Goal: Task Accomplishment & Management: Manage account settings

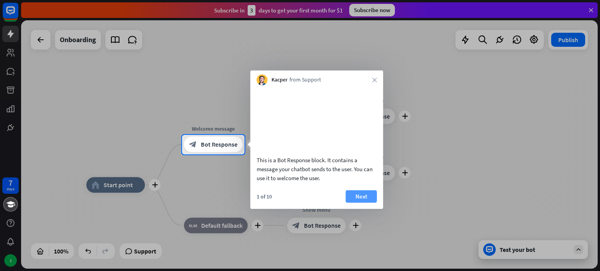
click at [354, 203] on button "Next" at bounding box center [361, 196] width 31 height 12
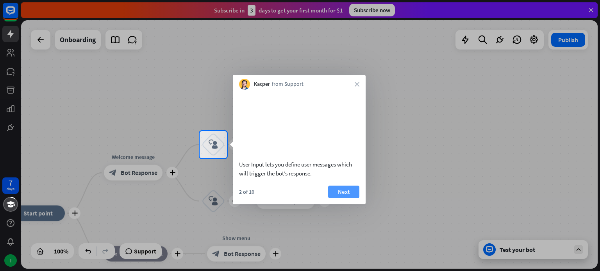
click at [348, 198] on button "Next" at bounding box center [343, 192] width 31 height 12
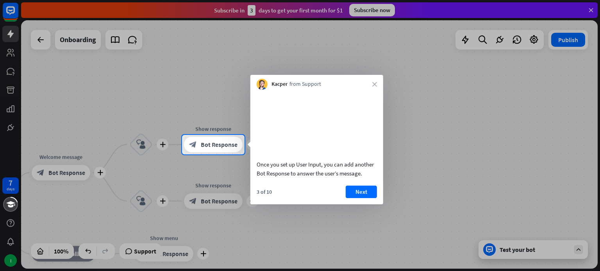
click at [348, 198] on button "Next" at bounding box center [361, 192] width 31 height 12
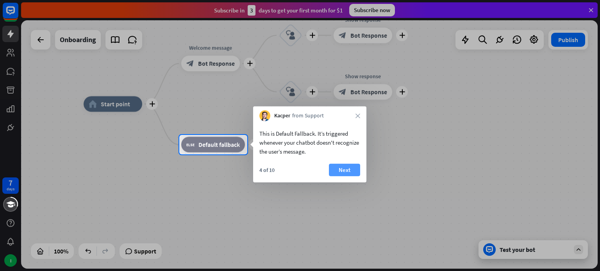
click at [339, 171] on button "Next" at bounding box center [344, 170] width 31 height 12
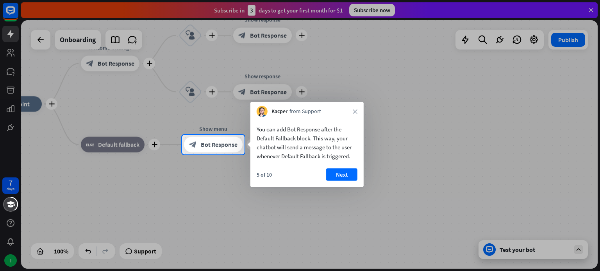
click at [339, 171] on button "Next" at bounding box center [341, 175] width 31 height 12
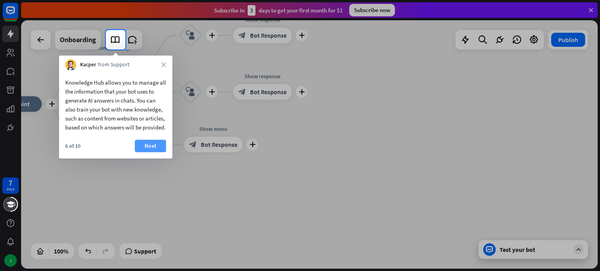
click at [156, 150] on button "Next" at bounding box center [150, 146] width 31 height 12
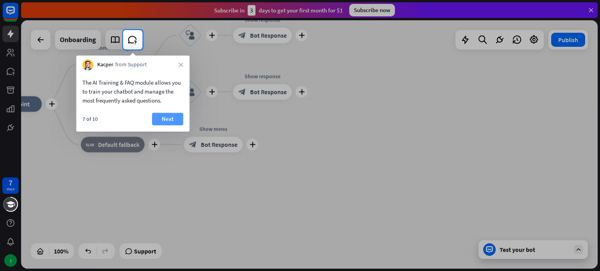
click at [165, 124] on button "Next" at bounding box center [167, 119] width 31 height 12
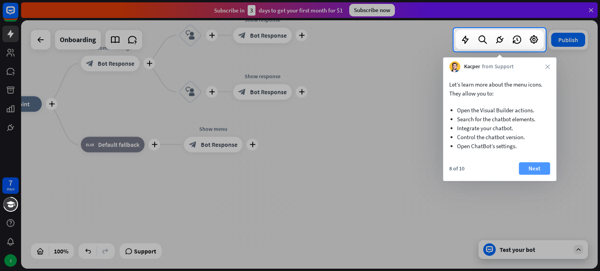
click at [529, 175] on button "Next" at bounding box center [534, 168] width 31 height 12
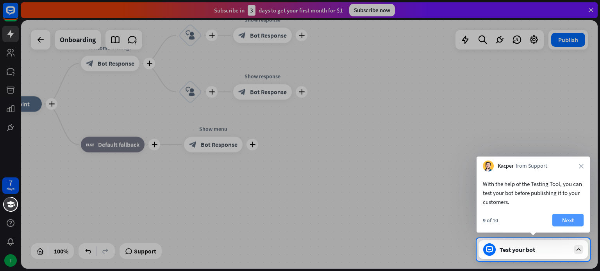
click at [563, 220] on button "Next" at bounding box center [567, 220] width 31 height 12
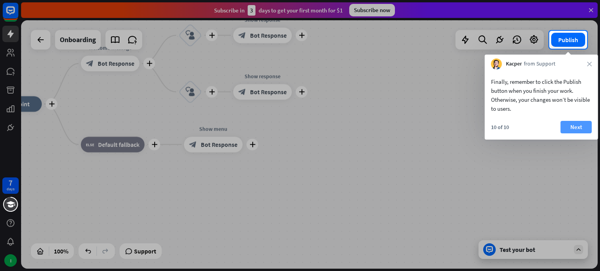
click at [566, 126] on button "Next" at bounding box center [575, 127] width 31 height 12
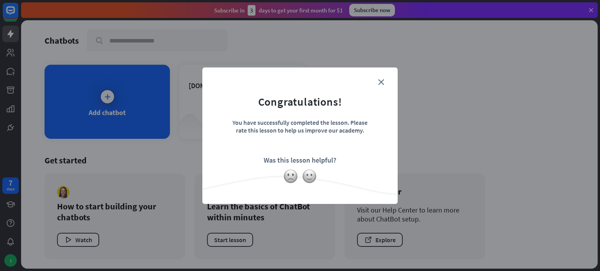
click at [392, 73] on div "close Congratulations! You have successfully completed the lesson. Please rate …" at bounding box center [299, 136] width 195 height 137
click at [311, 177] on img at bounding box center [309, 176] width 15 height 15
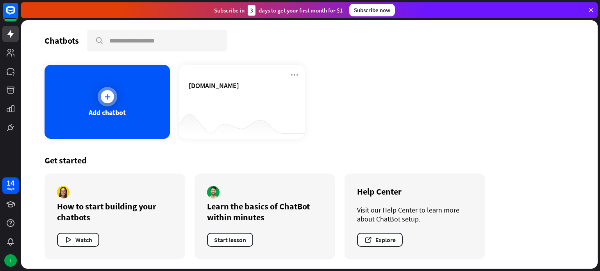
click at [119, 105] on div "Add chatbot" at bounding box center [107, 102] width 125 height 74
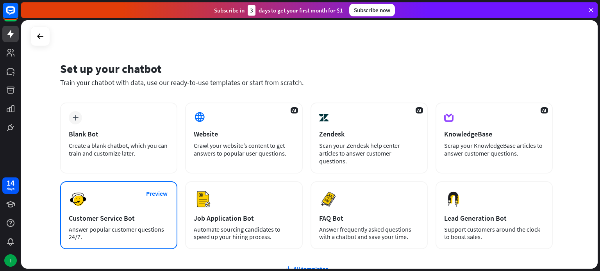
click at [114, 193] on div "Preview Customer Service Bot Answer popular customer questions 24/7." at bounding box center [118, 216] width 117 height 68
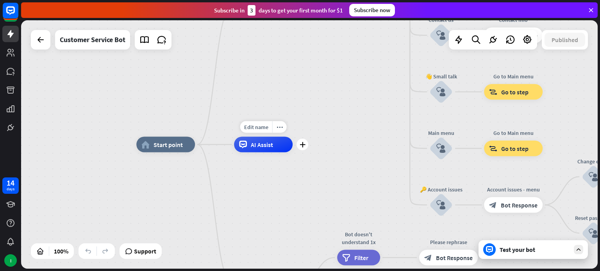
click at [259, 153] on div "Edit name more_horiz plus AI Assist" at bounding box center [263, 145] width 59 height 16
click at [259, 150] on div "AI Assist" at bounding box center [263, 145] width 59 height 16
click at [16, 12] on rect at bounding box center [10, 10] width 17 height 17
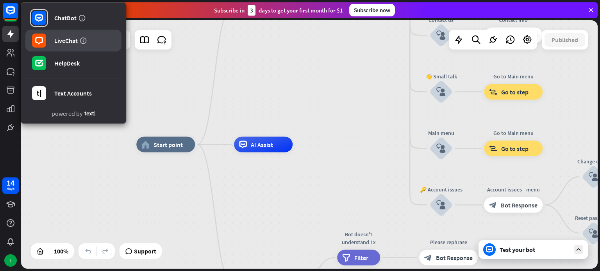
click at [48, 43] on div at bounding box center [39, 41] width 18 height 18
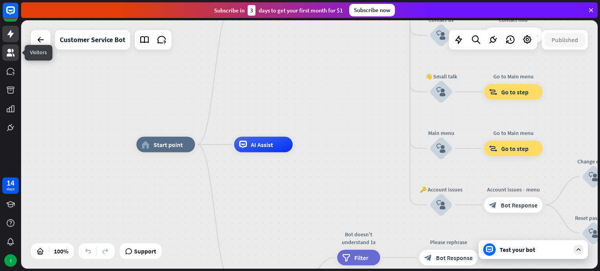
click at [12, 55] on icon at bounding box center [10, 52] width 9 height 9
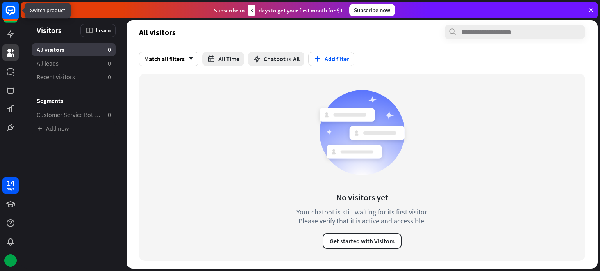
click at [9, 8] on rect at bounding box center [10, 10] width 17 height 17
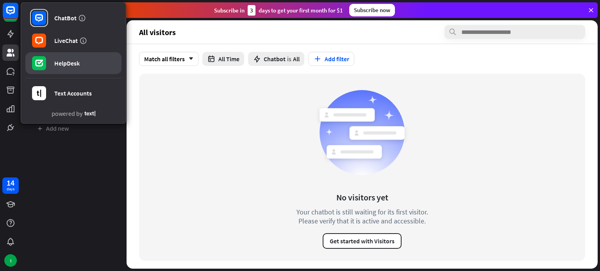
click at [56, 61] on div "HelpDesk" at bounding box center [66, 63] width 25 height 8
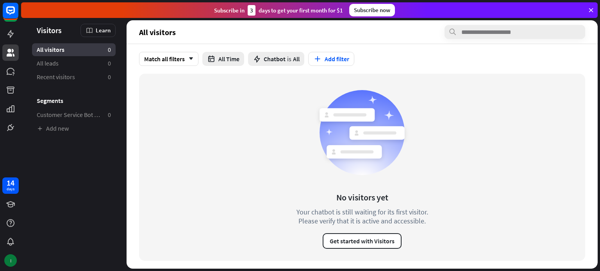
click at [10, 259] on div "I" at bounding box center [10, 261] width 12 height 12
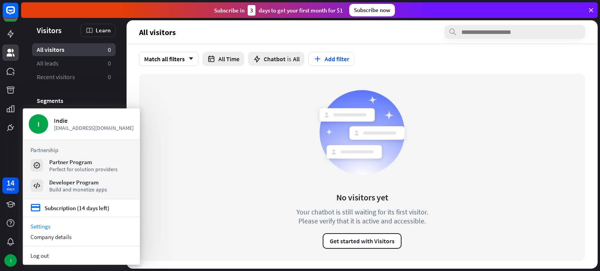
click at [36, 225] on link "Settings" at bounding box center [81, 226] width 117 height 11
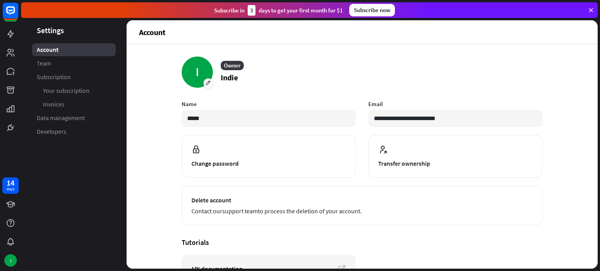
scroll to position [2, 0]
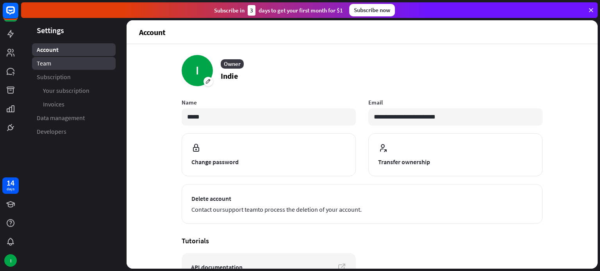
click at [41, 59] on link "Team" at bounding box center [74, 63] width 84 height 13
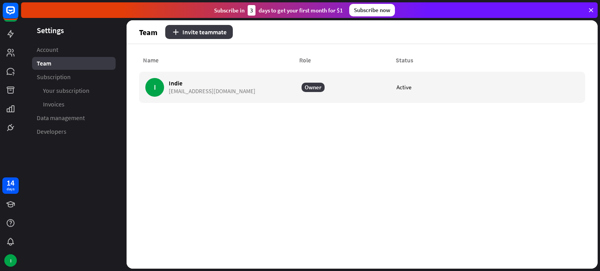
click at [208, 36] on button "Invite teammate" at bounding box center [199, 32] width 68 height 14
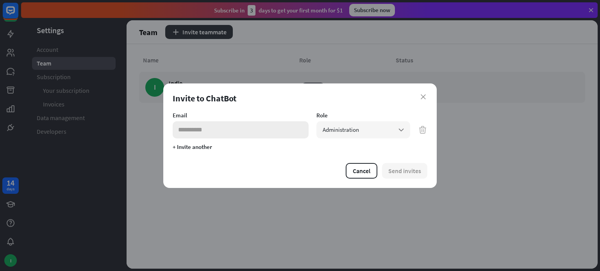
click at [216, 123] on input "email" at bounding box center [241, 129] width 136 height 17
paste input "**********"
type input "**********"
click at [349, 129] on span "Administration" at bounding box center [341, 129] width 36 height 7
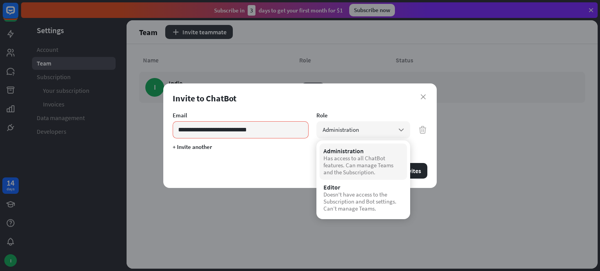
click at [341, 164] on div "Has access to all ChatBot features. Can manage Teams and the Subscription." at bounding box center [363, 165] width 80 height 21
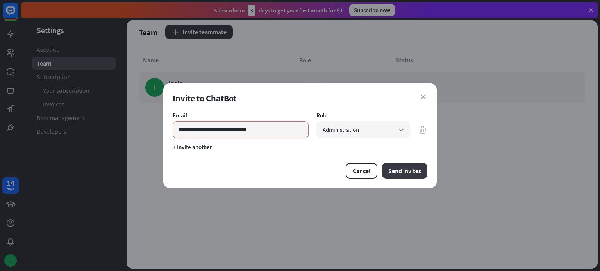
click at [412, 167] on button "Send invites" at bounding box center [404, 171] width 45 height 16
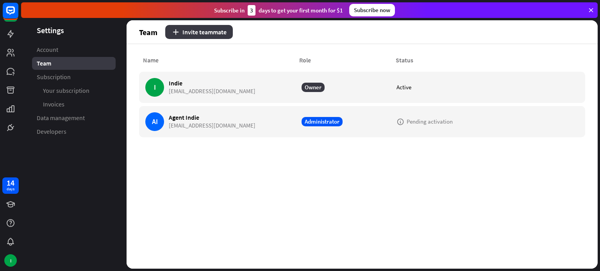
click at [221, 34] on button "Invite teammate" at bounding box center [199, 32] width 68 height 14
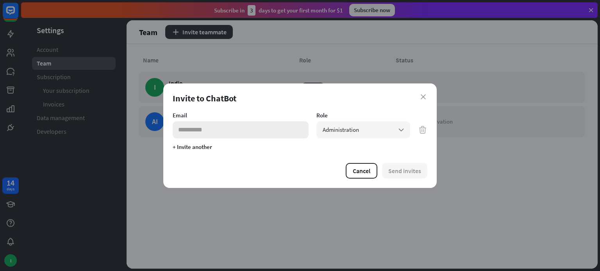
click at [233, 126] on input "email" at bounding box center [241, 129] width 136 height 17
paste input "**********"
type input "**********"
click at [411, 170] on button "Send invites" at bounding box center [404, 171] width 45 height 16
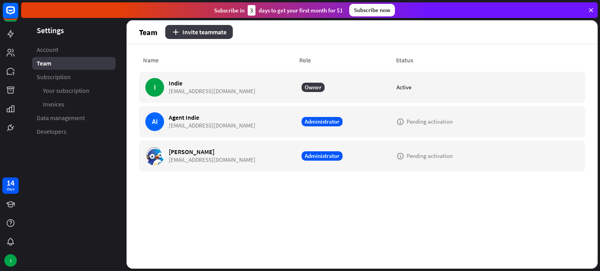
click at [210, 33] on button "Invite teammate" at bounding box center [199, 32] width 68 height 14
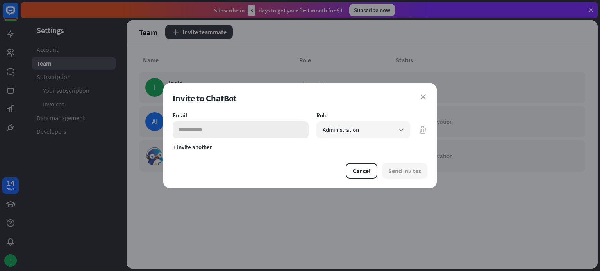
click at [223, 137] on input "email" at bounding box center [241, 129] width 136 height 17
paste input "**********"
type input "**********"
click at [418, 168] on button "Send invites" at bounding box center [404, 171] width 45 height 16
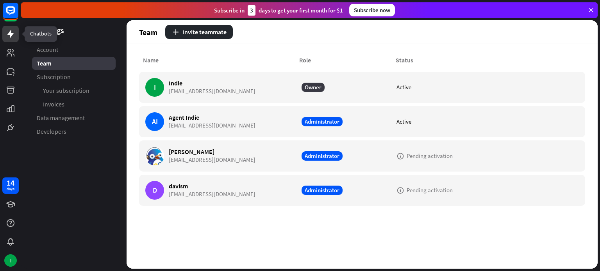
click at [10, 36] on icon at bounding box center [10, 34] width 6 height 8
